Goal: Find specific page/section: Find specific page/section

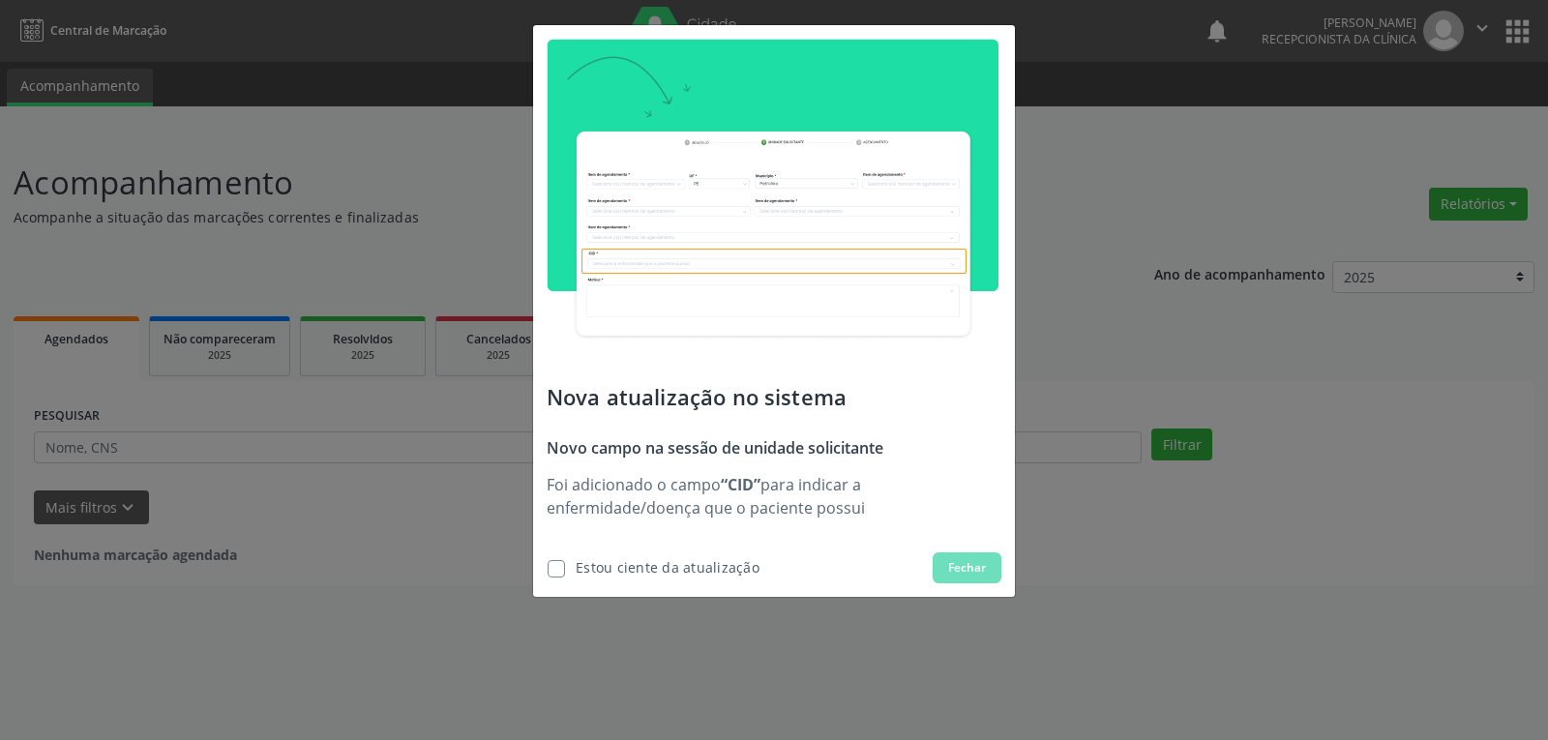
click at [697, 561] on div "Estou ciente da atualização" at bounding box center [668, 567] width 184 height 20
checkbox input "true"
click at [975, 557] on button "Fechar" at bounding box center [967, 567] width 69 height 31
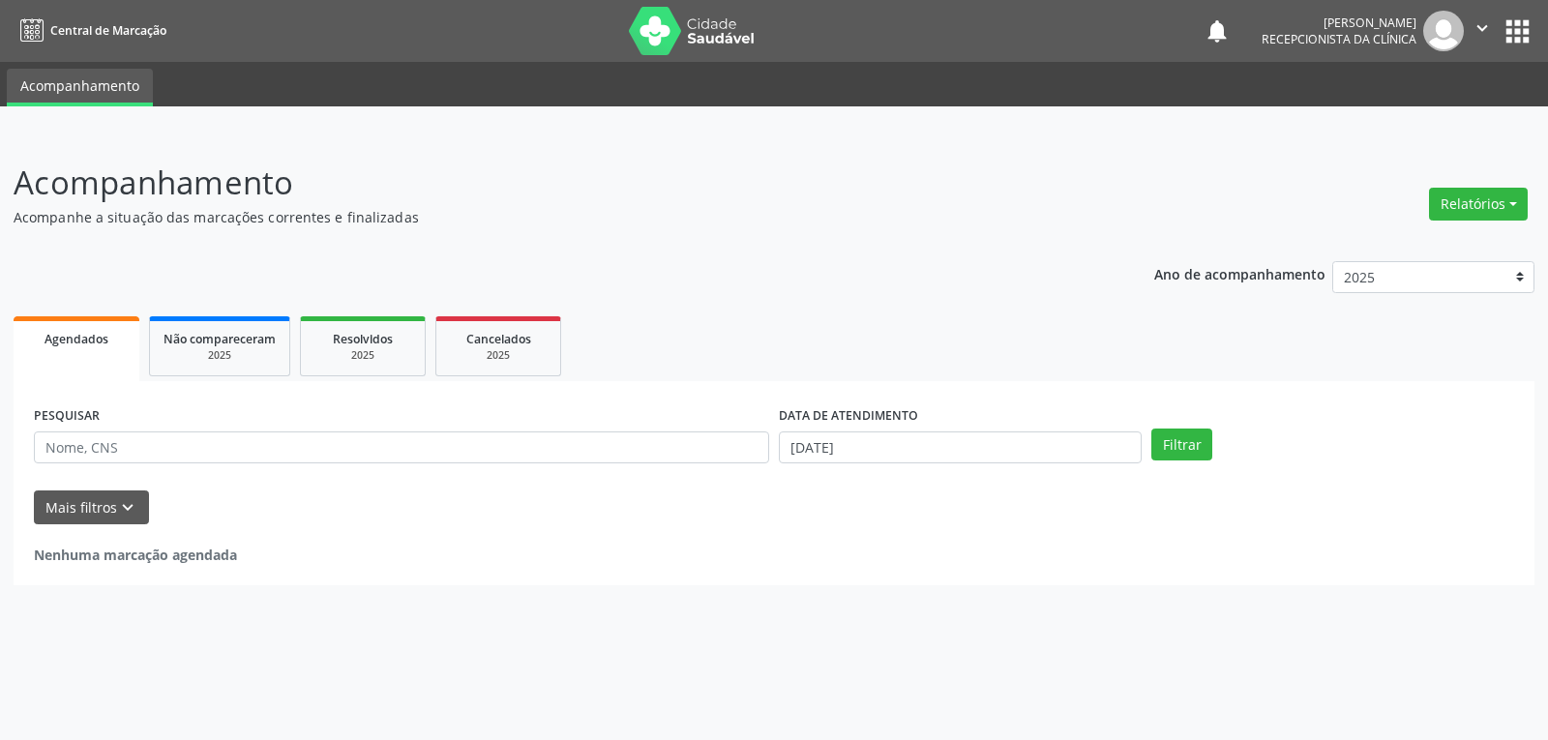
click at [123, 92] on link "Acompanhamento" at bounding box center [80, 88] width 146 height 38
click at [1483, 31] on icon "" at bounding box center [1482, 27] width 21 height 21
click at [1516, 32] on button "apps" at bounding box center [1518, 32] width 34 height 34
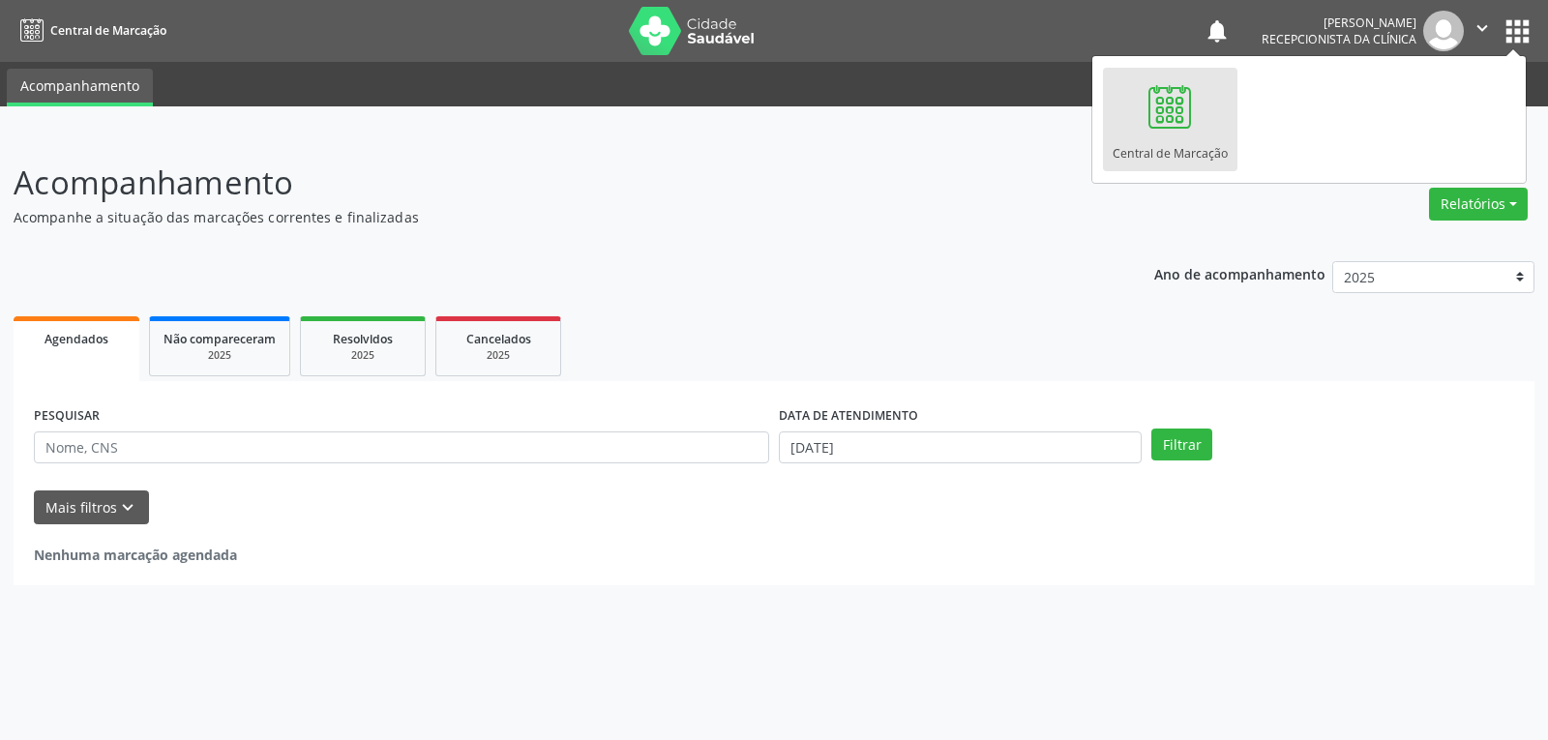
click at [1230, 105] on link "Central de Marcação" at bounding box center [1170, 120] width 134 height 104
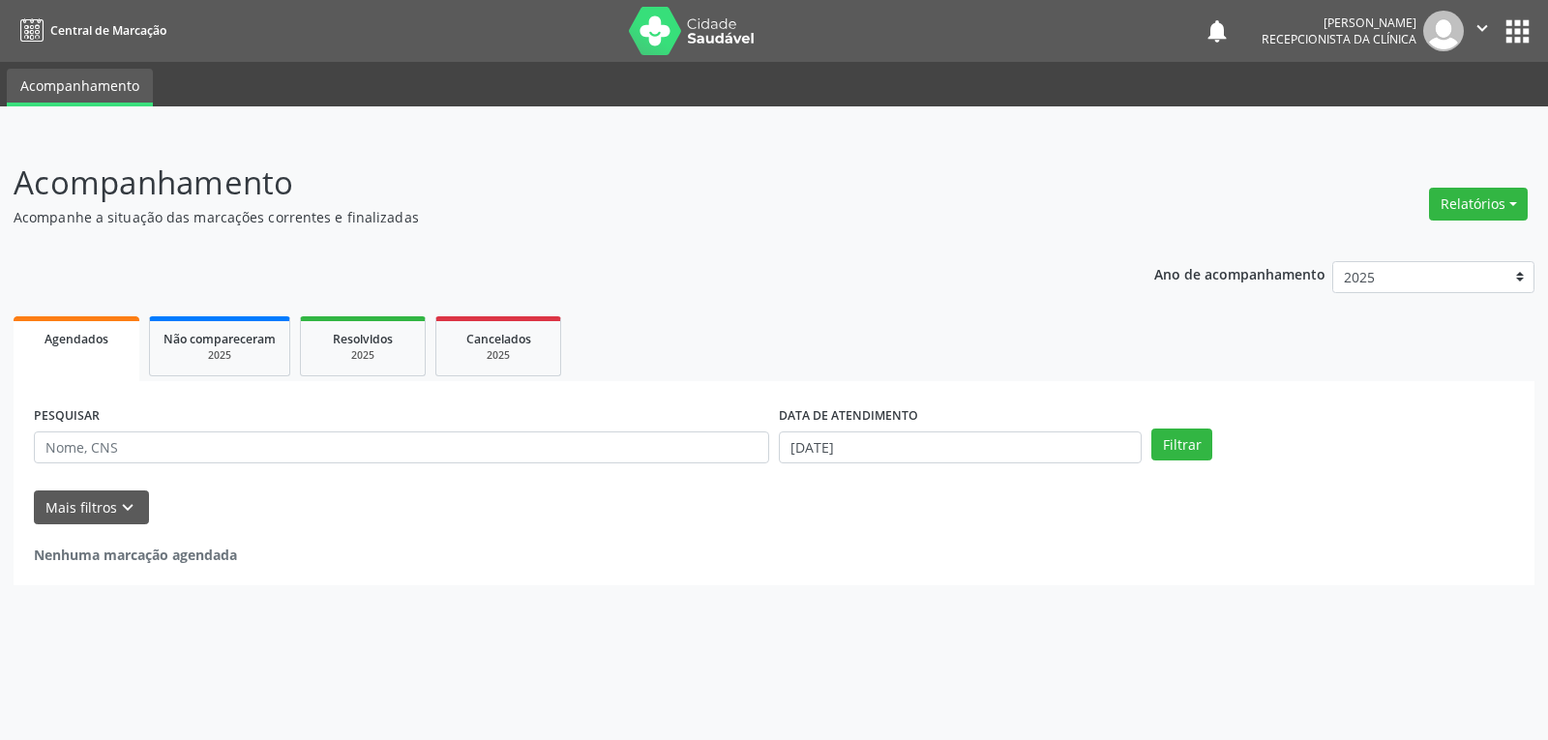
click at [109, 22] on span "Central de Marcação" at bounding box center [108, 30] width 116 height 16
click at [629, 53] on img at bounding box center [692, 31] width 126 height 48
click at [1479, 25] on icon "" at bounding box center [1482, 27] width 21 height 21
click at [1471, 86] on link "Configurações" at bounding box center [1433, 76] width 134 height 27
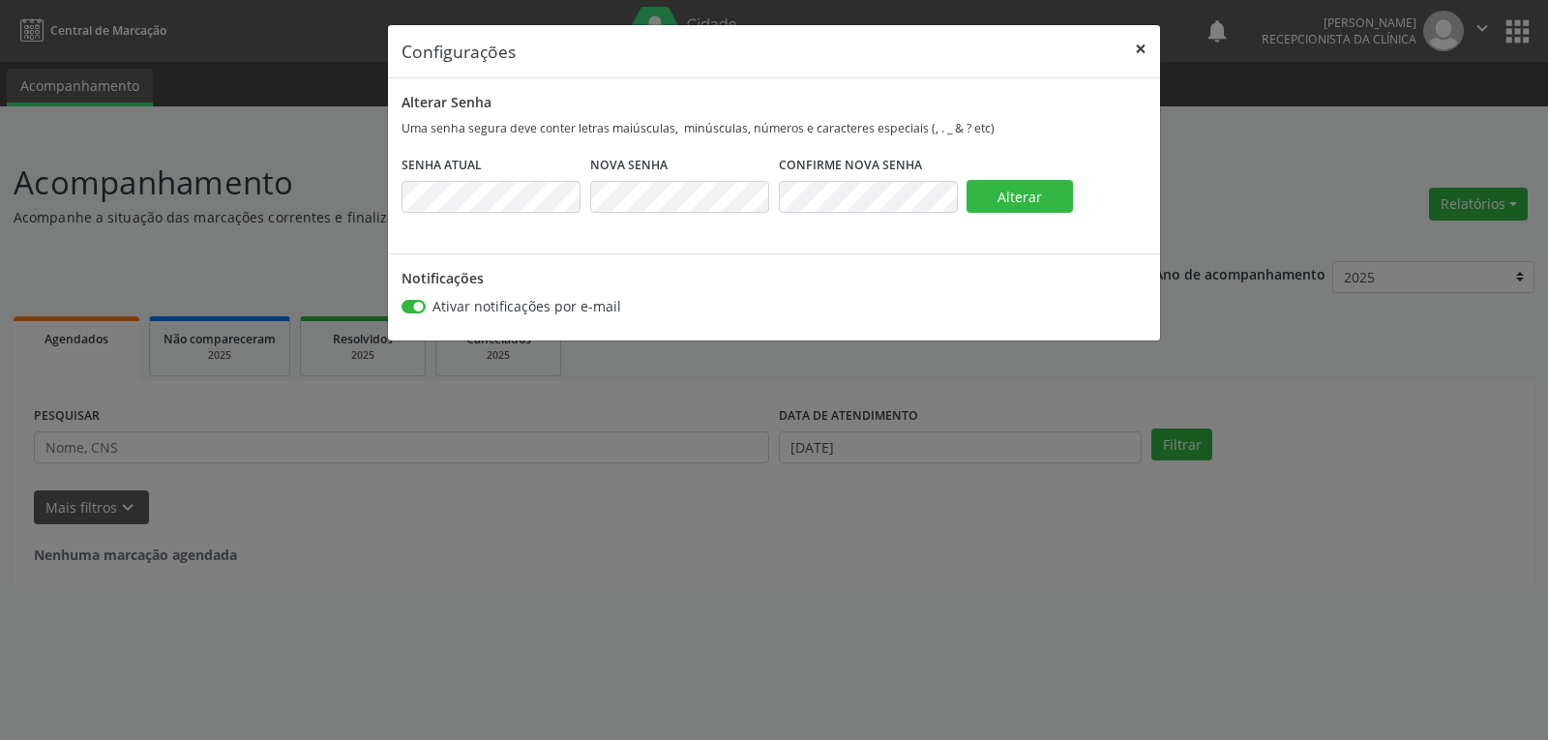
click at [1146, 40] on button "×" at bounding box center [1140, 48] width 39 height 47
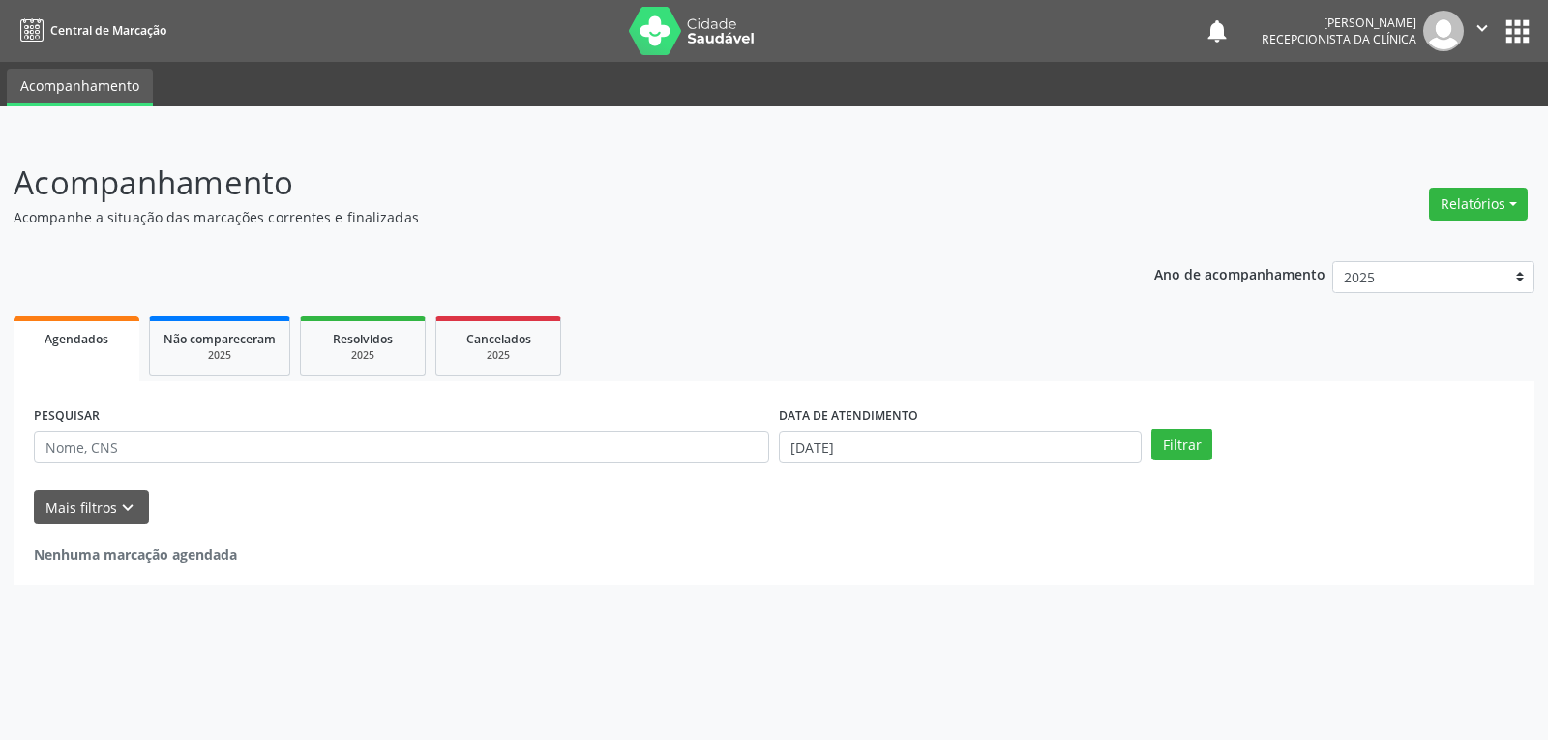
click at [1486, 25] on icon "" at bounding box center [1482, 27] width 21 height 21
click at [1494, 45] on button "" at bounding box center [1482, 31] width 37 height 41
click at [1503, 17] on button "apps" at bounding box center [1518, 32] width 34 height 34
click at [396, 452] on input "text" at bounding box center [401, 448] width 735 height 33
type input "c"
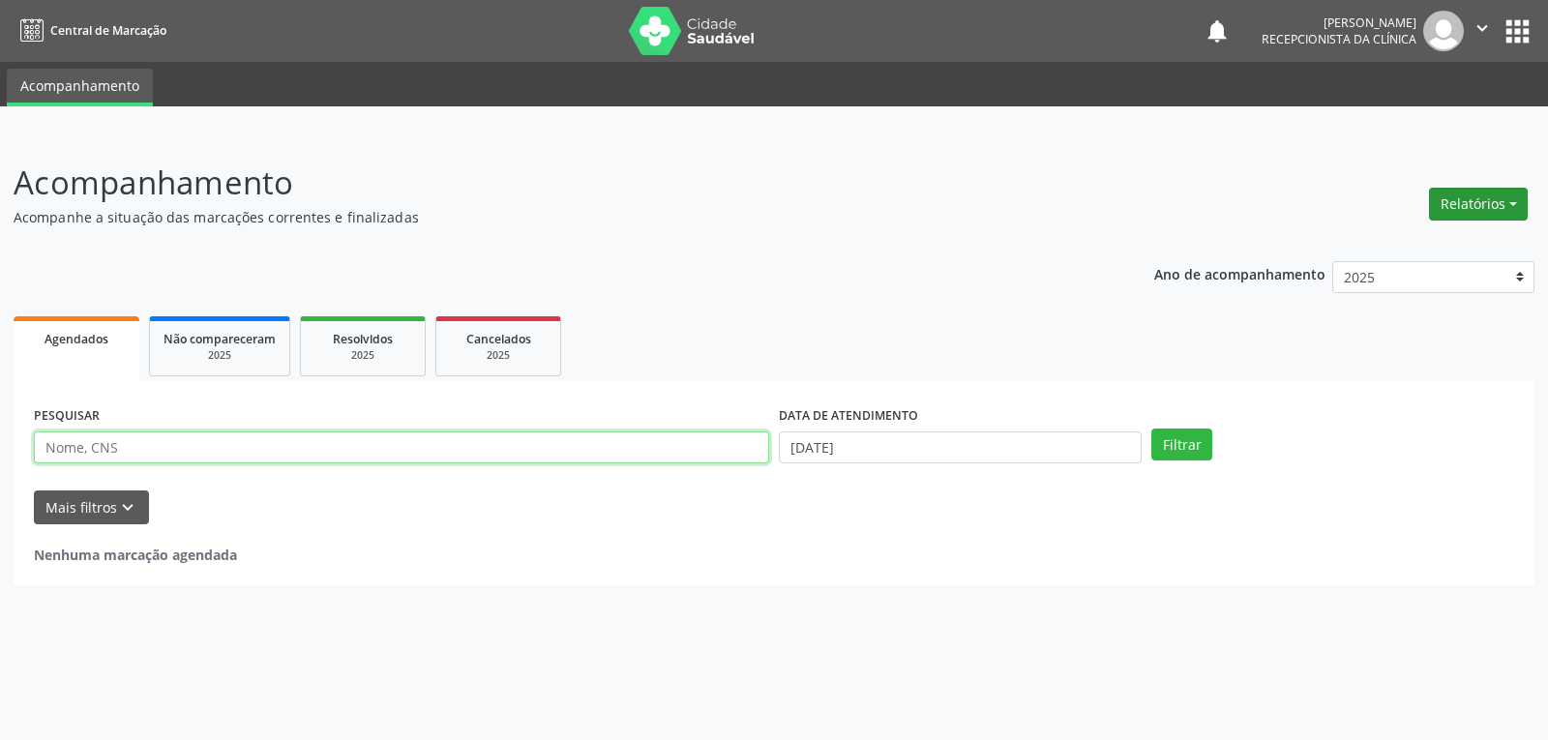
click at [1496, 210] on button "Relatórios" at bounding box center [1478, 204] width 99 height 33
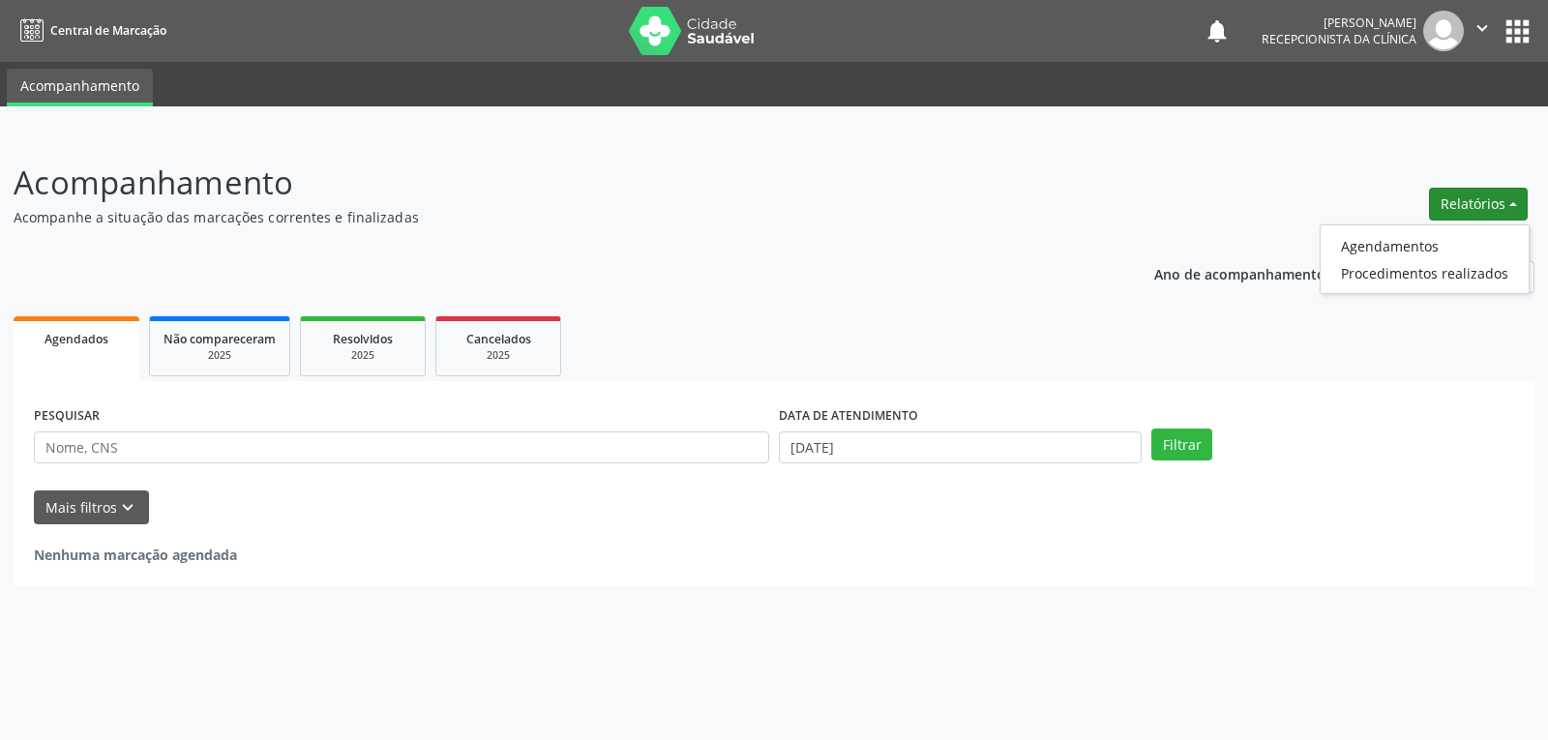
click at [1496, 210] on button "Relatórios" at bounding box center [1478, 204] width 99 height 33
click at [98, 357] on link "Agendados" at bounding box center [77, 348] width 126 height 65
